Goal: Task Accomplishment & Management: Use online tool/utility

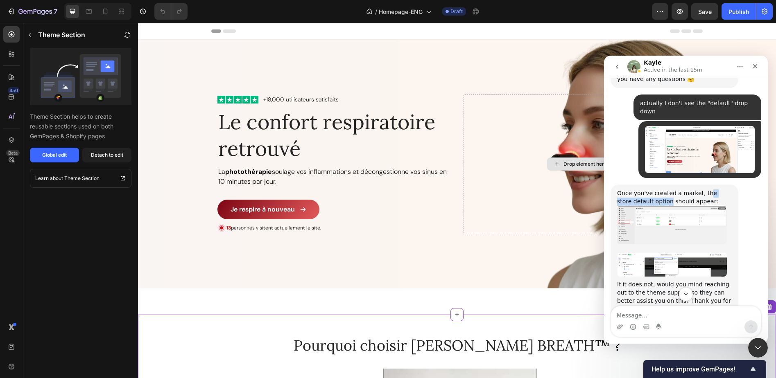
scroll to position [829, 0]
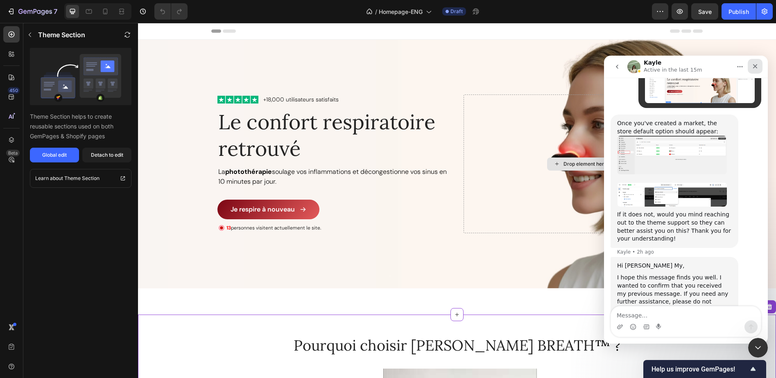
click at [758, 67] on icon "Close" at bounding box center [755, 66] width 7 height 7
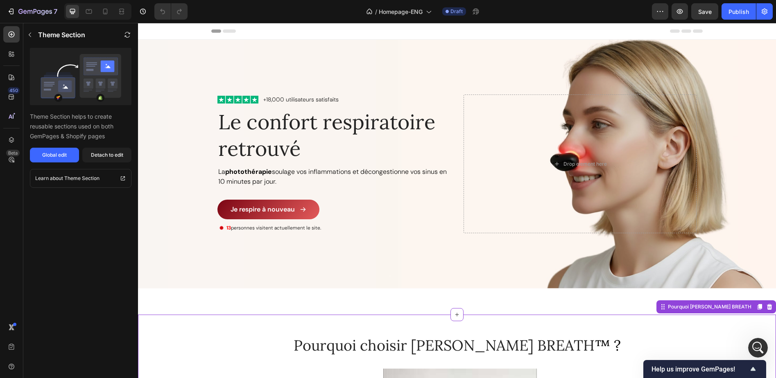
scroll to position [0, 0]
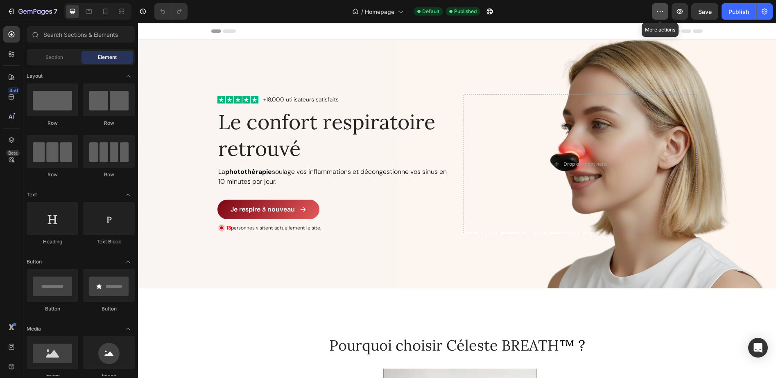
click at [658, 15] on icon "button" at bounding box center [660, 11] width 8 height 8
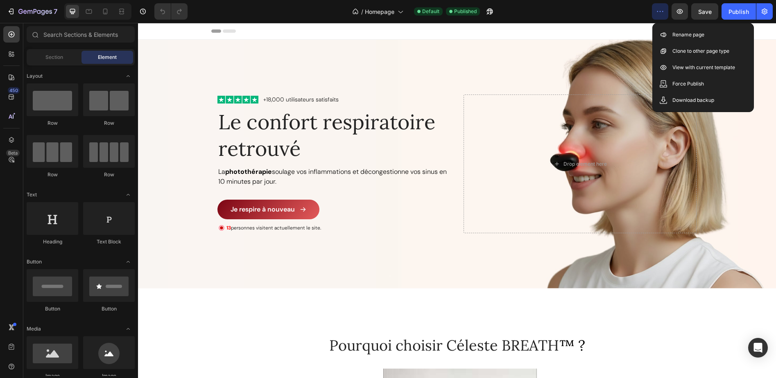
click at [554, 12] on div "/ Homepage Default Published" at bounding box center [423, 11] width 458 height 16
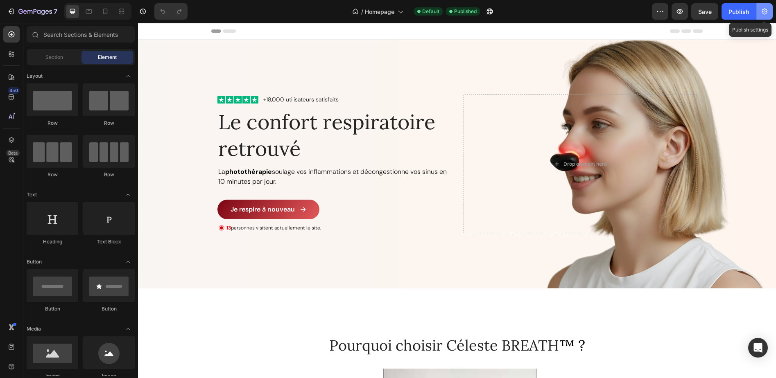
click at [763, 11] on icon "button" at bounding box center [764, 11] width 8 height 8
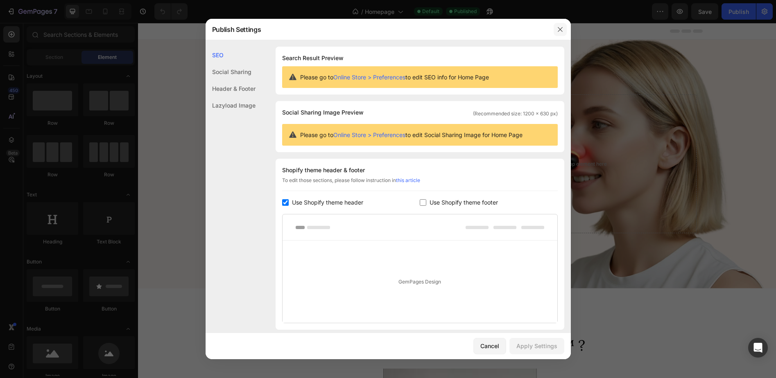
click at [561, 29] on icon "button" at bounding box center [560, 29] width 5 height 5
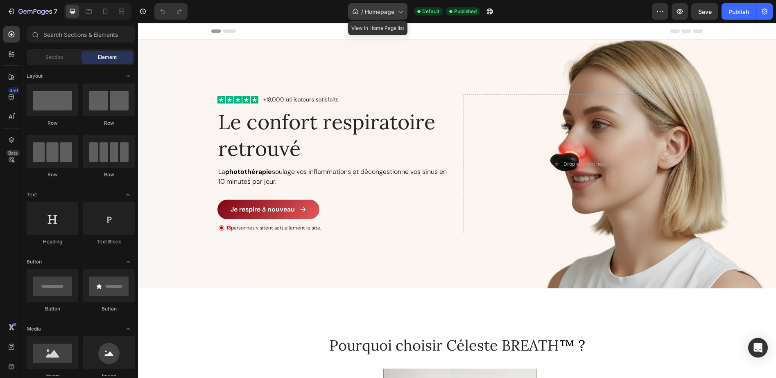
click at [396, 14] on icon at bounding box center [400, 11] width 8 height 8
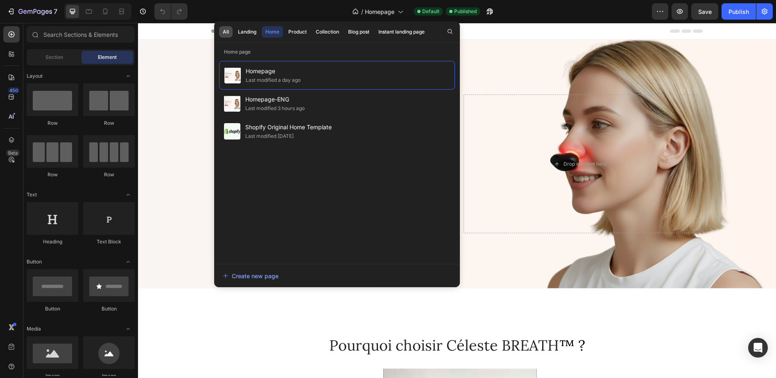
click at [226, 32] on div "All" at bounding box center [226, 31] width 6 height 7
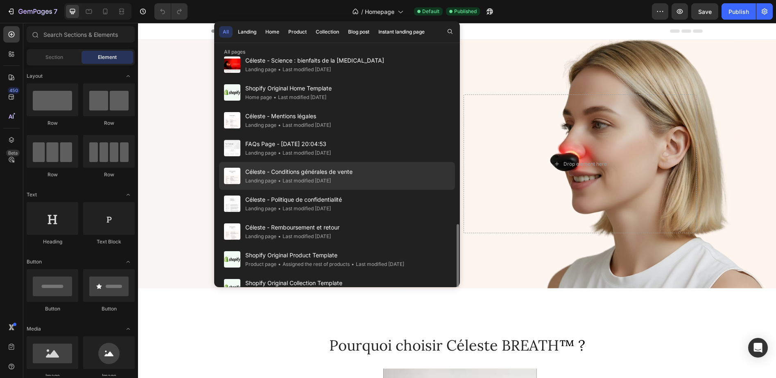
scroll to position [462, 0]
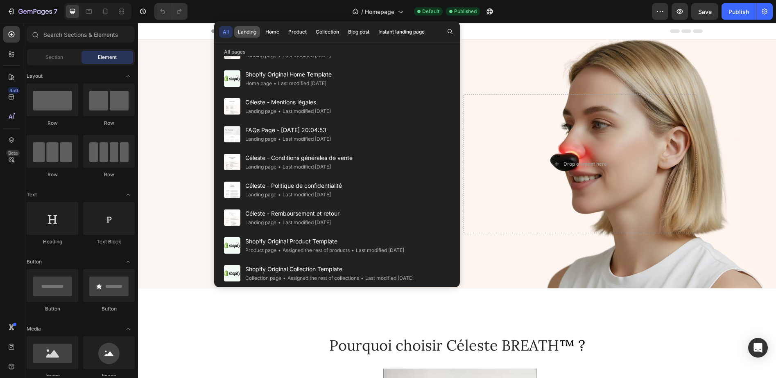
click at [244, 32] on div "Landing" at bounding box center [247, 31] width 18 height 7
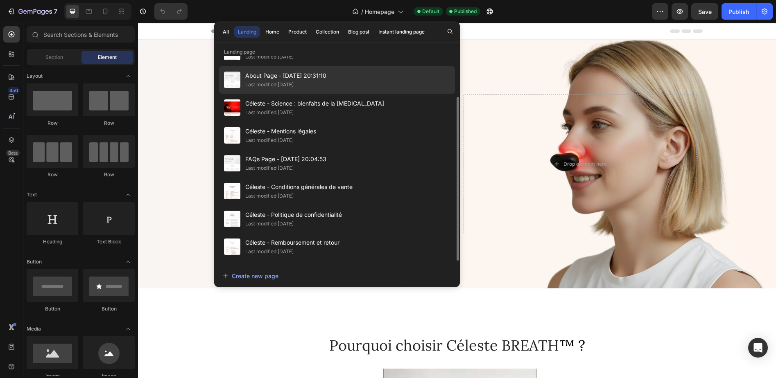
scroll to position [0, 0]
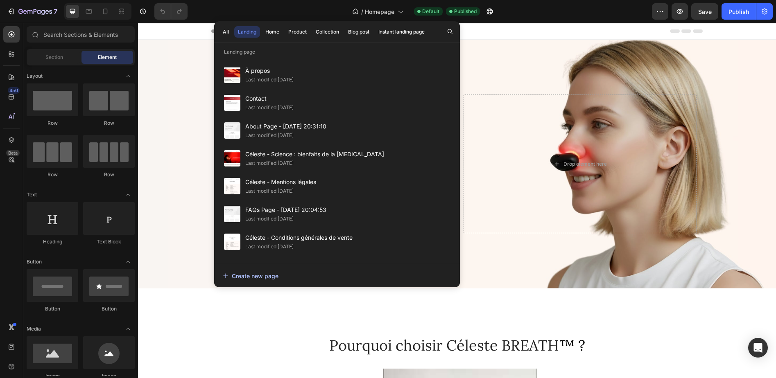
click at [261, 278] on div "Create new page" at bounding box center [251, 276] width 56 height 9
